Goal: Information Seeking & Learning: Understand process/instructions

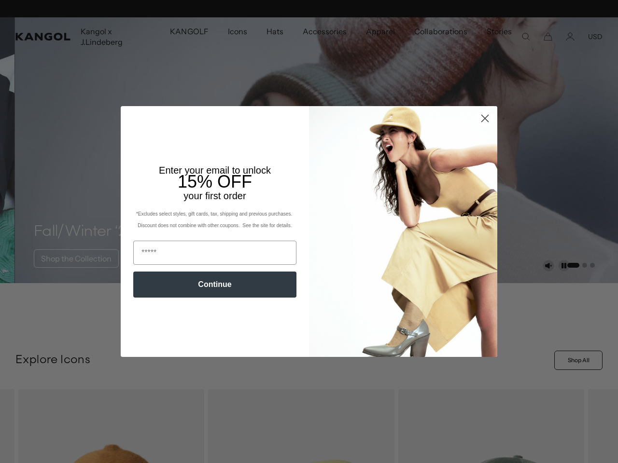
scroll to position [0, 199]
